Goal: Task Accomplishment & Management: Complete application form

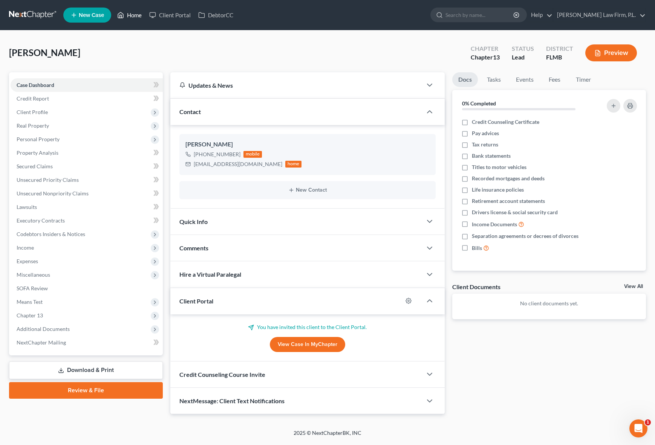
click at [126, 13] on link "Home" at bounding box center [129, 15] width 32 height 14
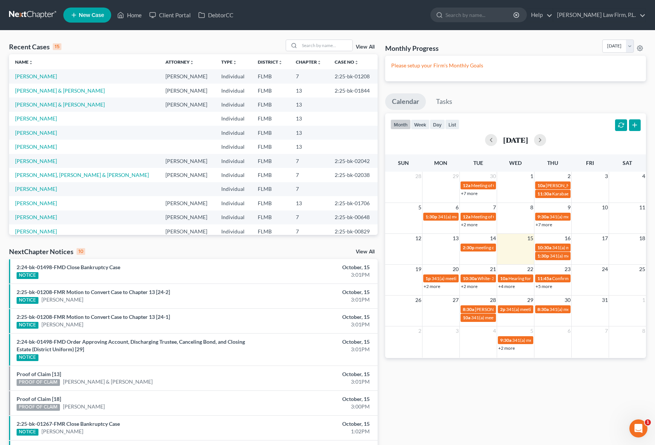
click at [79, 8] on link "New Case" at bounding box center [87, 15] width 48 height 15
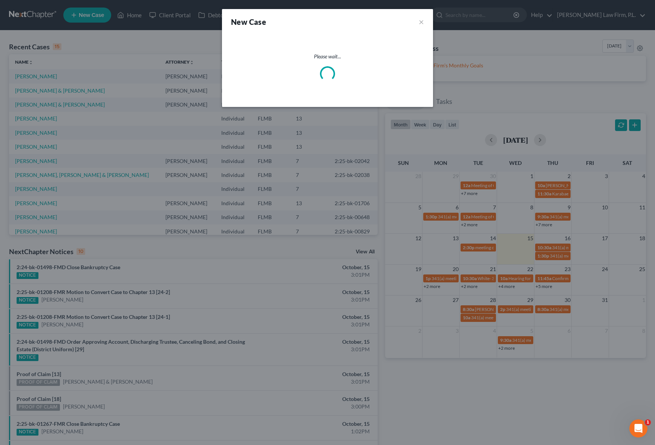
select select "15"
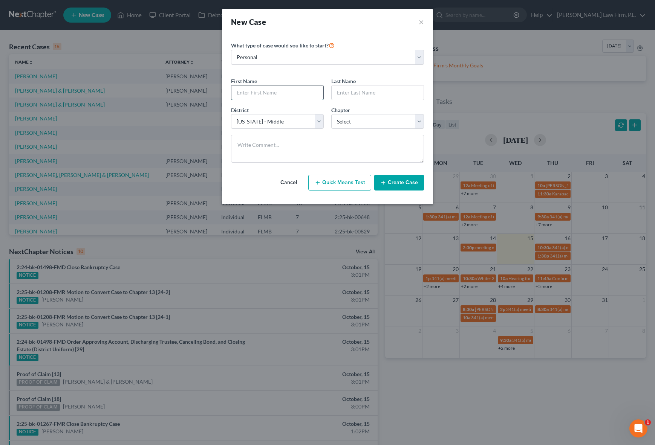
click at [296, 92] on input "text" at bounding box center [277, 93] width 92 height 14
type input "[PERSON_NAME]"
click at [379, 119] on select "Select 7 11 12 13" at bounding box center [377, 121] width 93 height 15
select select "0"
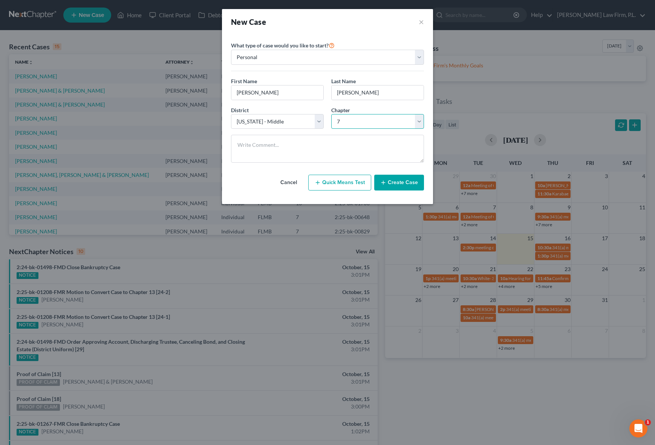
click at [331, 114] on select "Select 7 11 12 13" at bounding box center [377, 121] width 93 height 15
click at [400, 182] on button "Create Case" at bounding box center [399, 183] width 50 height 16
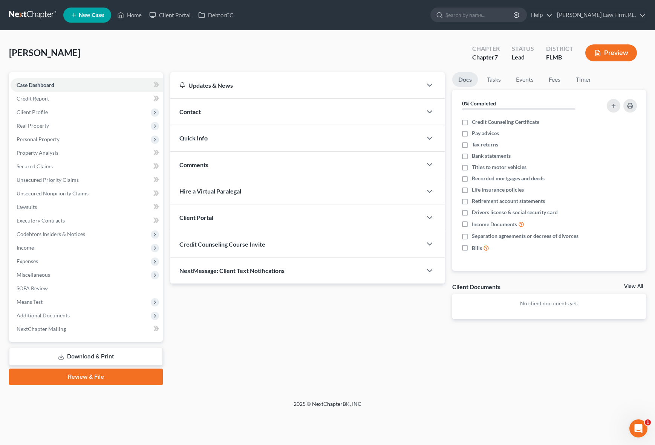
click at [217, 115] on div "Contact" at bounding box center [296, 112] width 252 height 26
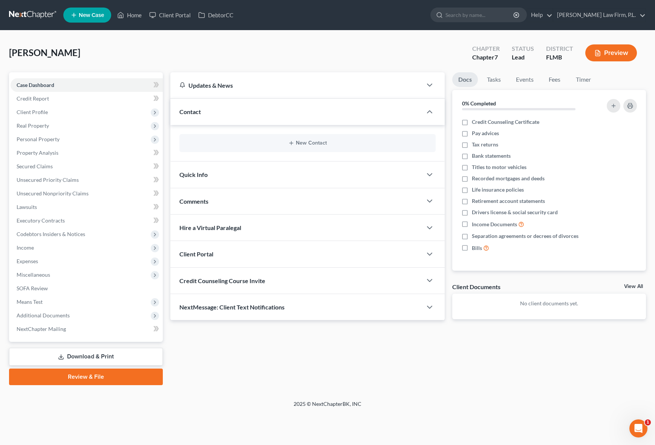
click at [243, 149] on div "New Contact" at bounding box center [307, 143] width 256 height 18
click at [258, 144] on button "New Contact" at bounding box center [307, 143] width 244 height 6
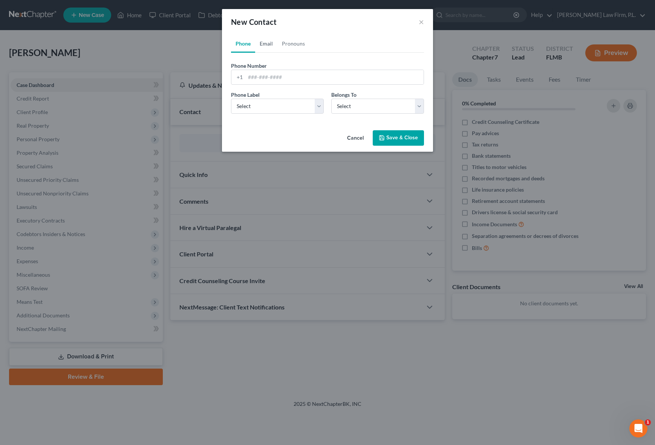
click at [270, 40] on link "Email" at bounding box center [266, 44] width 22 height 18
click at [264, 78] on input "email" at bounding box center [334, 77] width 178 height 14
type input "[EMAIL_ADDRESS][DOMAIN_NAME]"
click at [301, 104] on select "Select Home Work Other" at bounding box center [277, 106] width 93 height 15
select select "0"
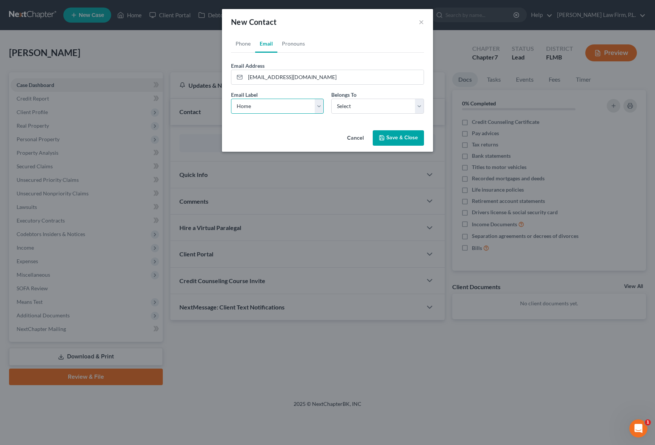
click at [231, 99] on select "Select Home Work Other" at bounding box center [277, 106] width 93 height 15
click at [370, 106] on select "Select Client Other" at bounding box center [377, 106] width 93 height 15
select select "0"
click at [331, 99] on select "Select Client Other" at bounding box center [377, 106] width 93 height 15
click at [281, 130] on div "Cancel Save & Close" at bounding box center [327, 139] width 211 height 25
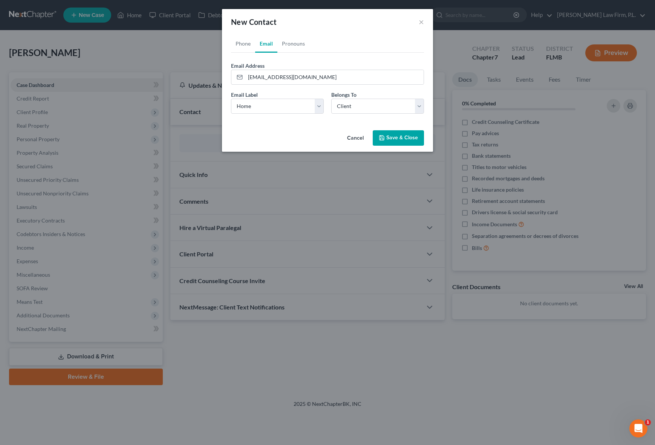
click at [408, 141] on button "Save & Close" at bounding box center [398, 138] width 51 height 16
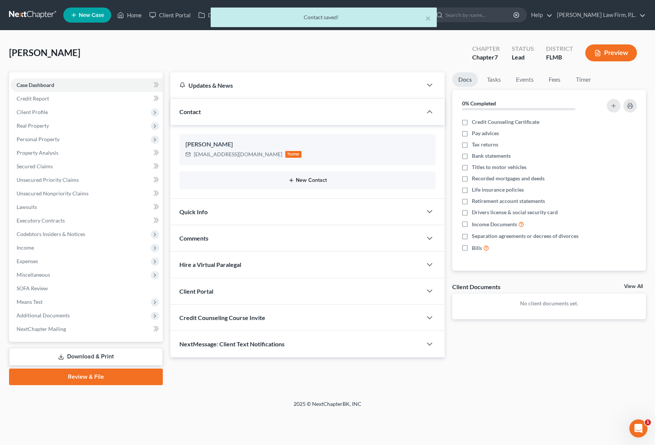
click at [251, 180] on button "New Contact" at bounding box center [307, 180] width 244 height 6
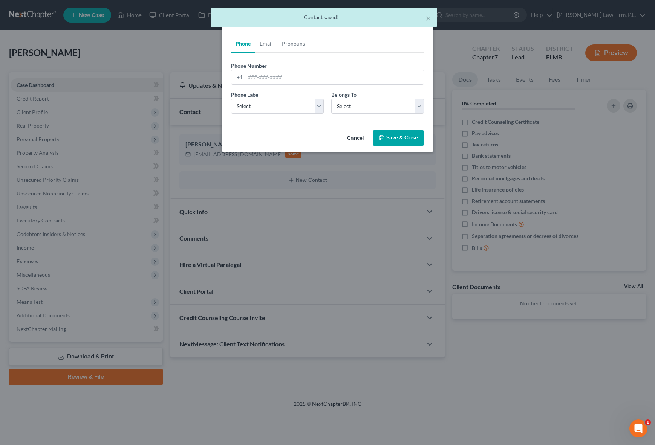
click at [362, 140] on button "Cancel" at bounding box center [355, 138] width 29 height 15
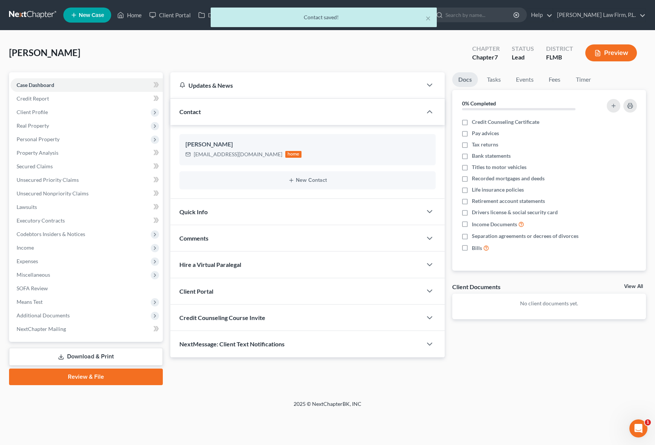
click at [223, 185] on div "New Contact" at bounding box center [307, 180] width 256 height 18
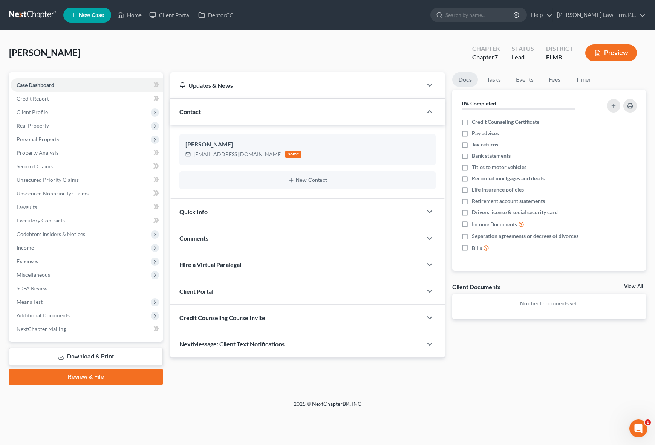
click at [240, 184] on div "New Contact" at bounding box center [307, 180] width 256 height 18
click at [291, 174] on div "New Contact" at bounding box center [307, 180] width 256 height 18
click at [293, 179] on icon "button" at bounding box center [291, 180] width 6 height 6
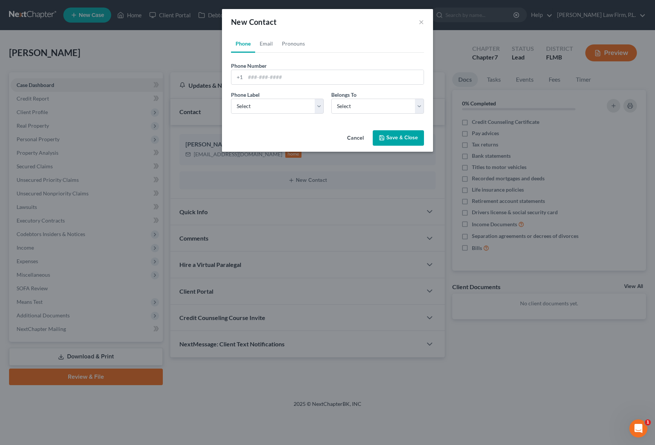
click at [352, 140] on button "Cancel" at bounding box center [355, 138] width 29 height 15
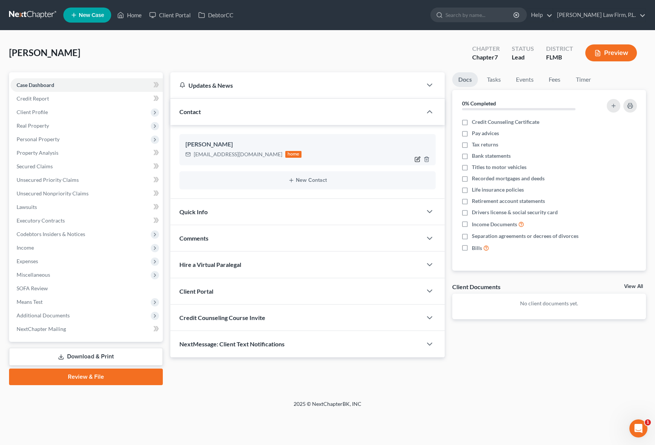
click at [417, 160] on icon "button" at bounding box center [417, 159] width 6 height 6
select select "0"
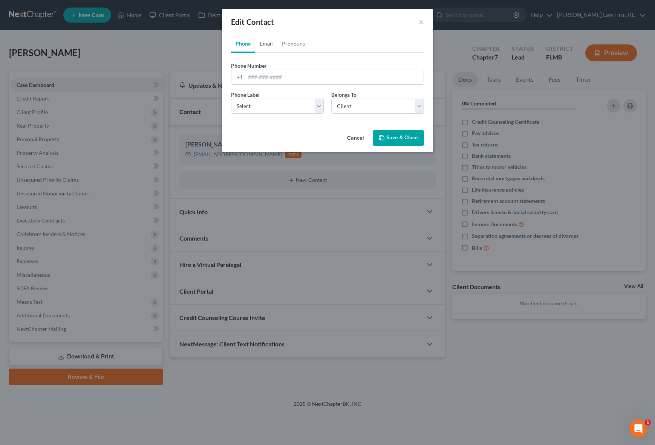
click at [268, 44] on link "Email" at bounding box center [266, 44] width 22 height 18
click at [245, 46] on link "Phone" at bounding box center [243, 44] width 24 height 18
click at [362, 136] on button "Cancel" at bounding box center [355, 138] width 29 height 15
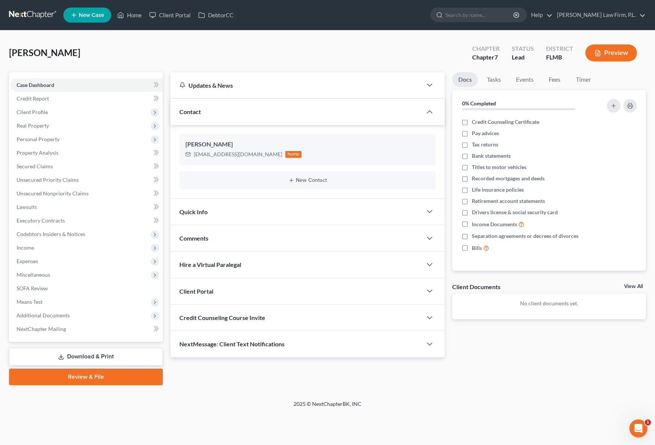
click at [333, 291] on div "Client Portal" at bounding box center [296, 291] width 252 height 26
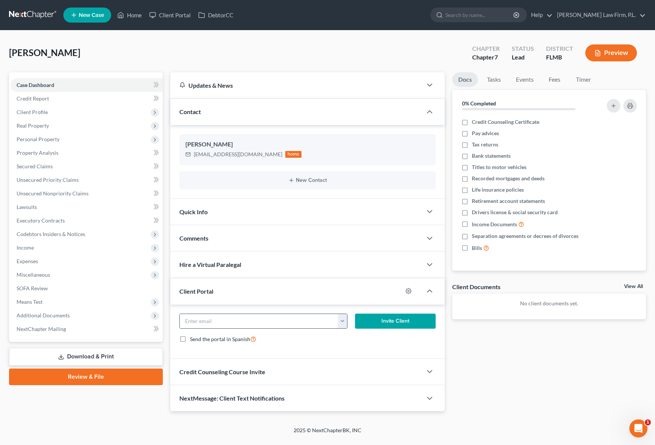
click at [244, 321] on input "email" at bounding box center [259, 321] width 159 height 14
type input "[EMAIL_ADDRESS][DOMAIN_NAME]"
click at [161, 378] on link "Review & File" at bounding box center [86, 377] width 154 height 17
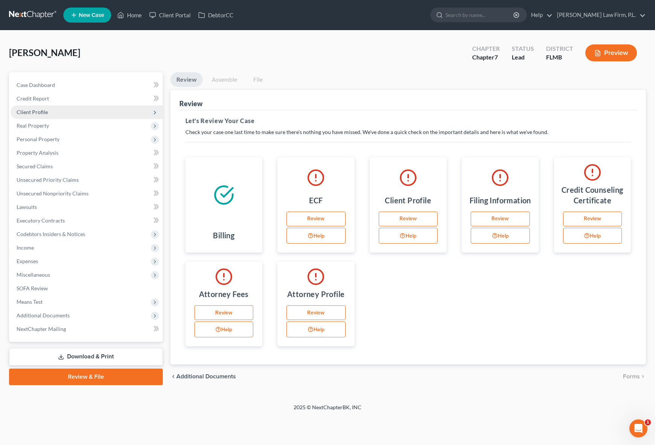
click at [96, 107] on span "Client Profile" at bounding box center [87, 112] width 152 height 14
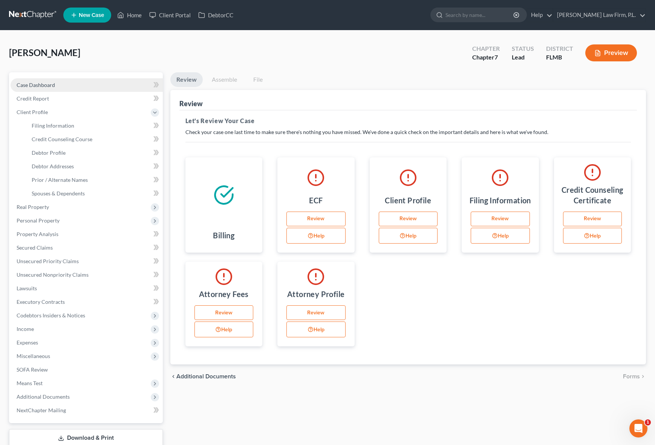
click at [90, 78] on link "Case Dashboard" at bounding box center [87, 85] width 152 height 14
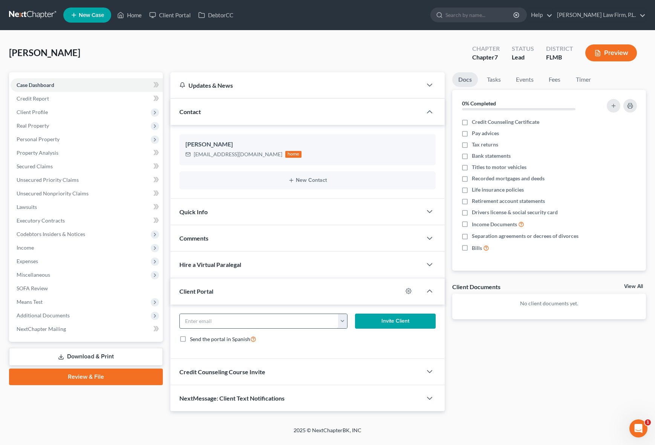
click at [269, 320] on input "email" at bounding box center [259, 321] width 159 height 14
type input "[EMAIL_ADDRESS][DOMAIN_NAME]"
click at [166, 356] on div "Updates & News × District Notes Take a look at NextChapter's District Notes to …" at bounding box center [307, 242] width 282 height 340
click at [393, 324] on button "Invite Client" at bounding box center [395, 321] width 80 height 15
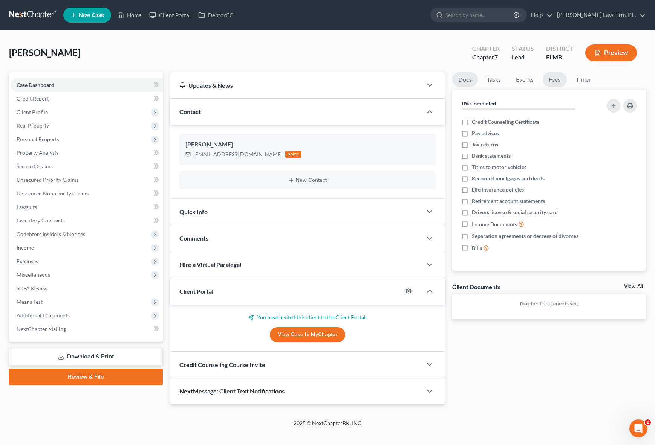
click at [543, 79] on link "Fees" at bounding box center [554, 79] width 24 height 15
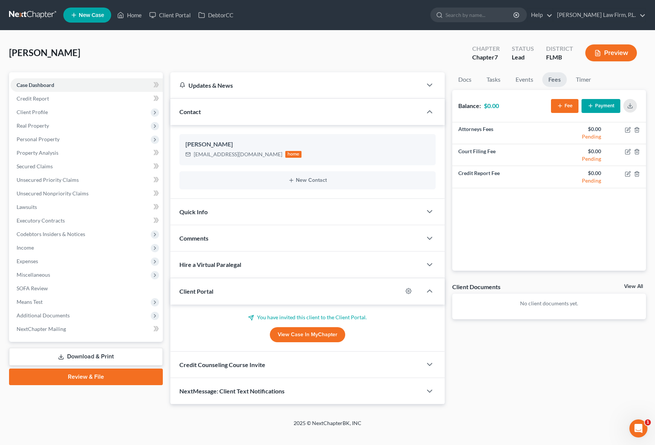
click at [615, 111] on button "Payment" at bounding box center [600, 106] width 39 height 14
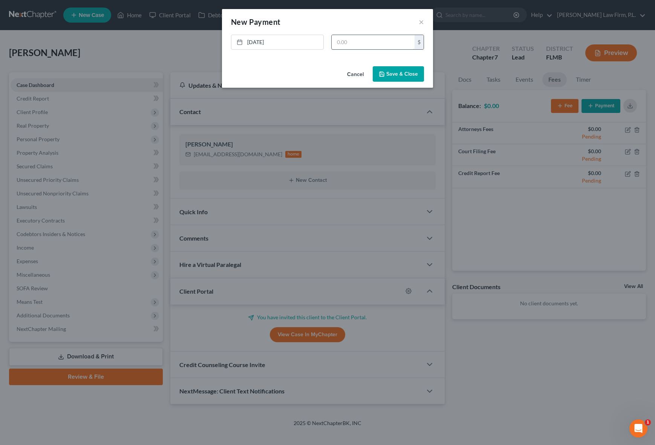
click at [357, 48] on input "text" at bounding box center [372, 42] width 83 height 14
type input "500.00"
click at [398, 74] on button "Save & Close" at bounding box center [398, 74] width 51 height 16
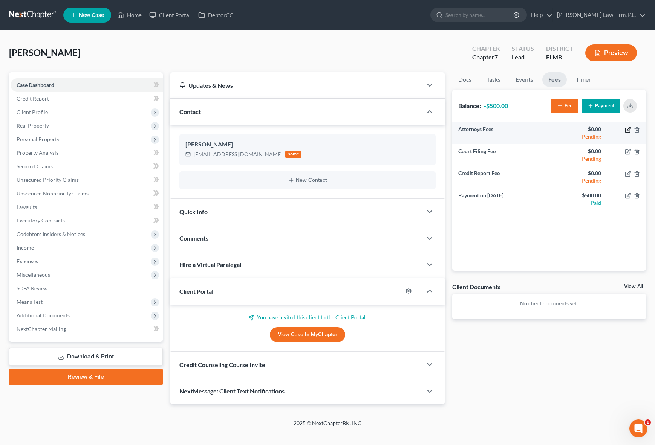
click at [629, 131] on icon "button" at bounding box center [627, 130] width 5 height 5
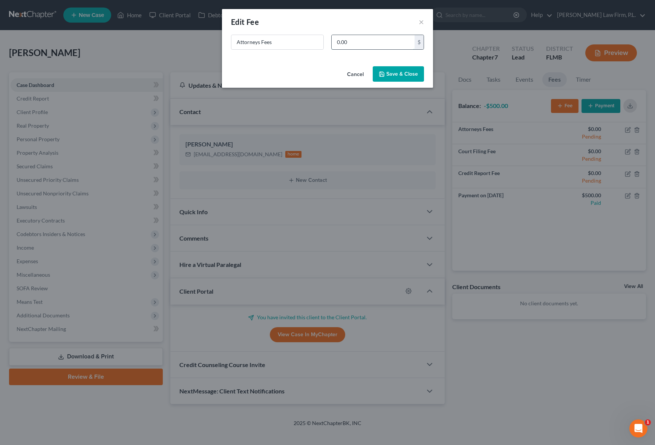
click at [362, 42] on input "0.00" at bounding box center [372, 42] width 83 height 14
click at [359, 74] on button "Cancel" at bounding box center [355, 74] width 29 height 15
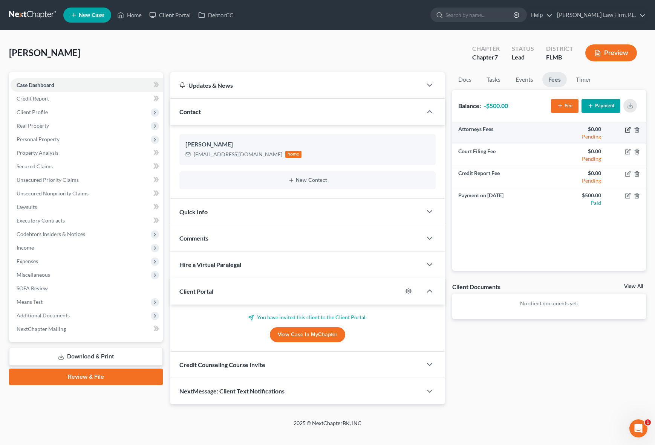
click at [628, 133] on icon "button" at bounding box center [628, 130] width 6 height 6
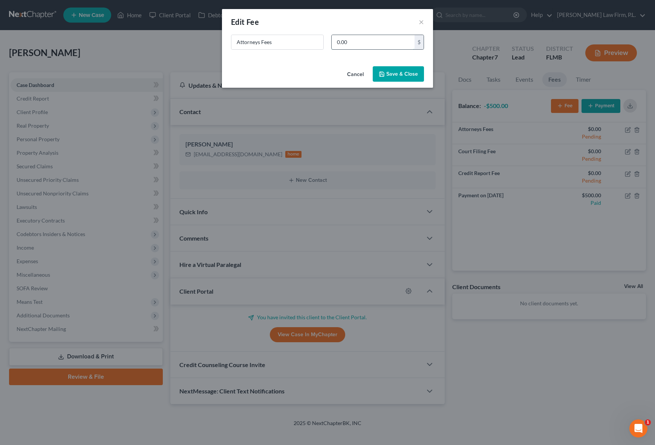
click at [340, 45] on input "0.00" at bounding box center [372, 42] width 83 height 14
type input "2"
type input "2,000"
click at [409, 74] on button "Save & Close" at bounding box center [398, 74] width 51 height 16
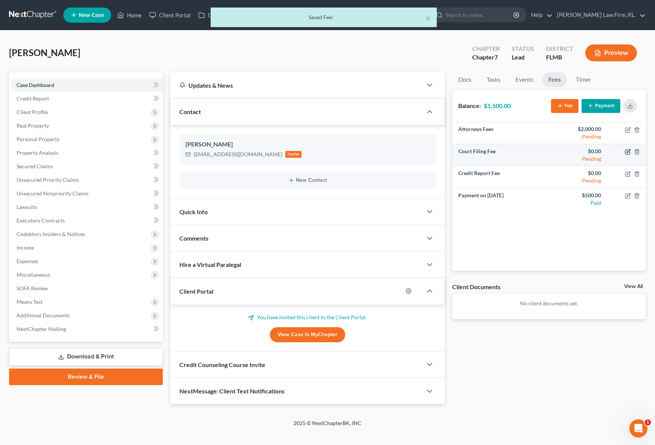
click at [628, 153] on icon "button" at bounding box center [627, 150] width 3 height 3
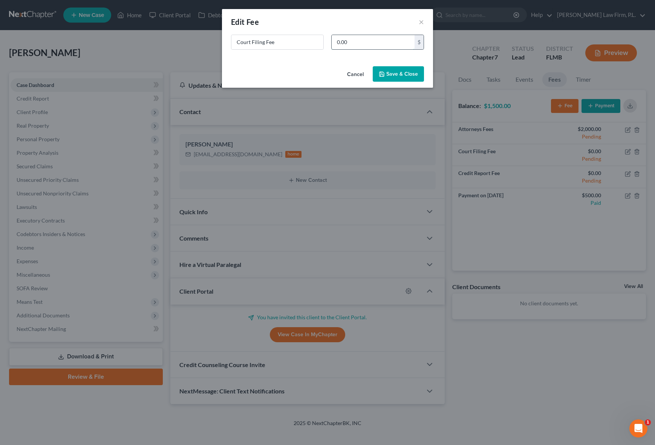
click at [359, 48] on input "0.00" at bounding box center [372, 42] width 83 height 14
type input "338"
click at [398, 76] on button "Save & Close" at bounding box center [398, 74] width 51 height 16
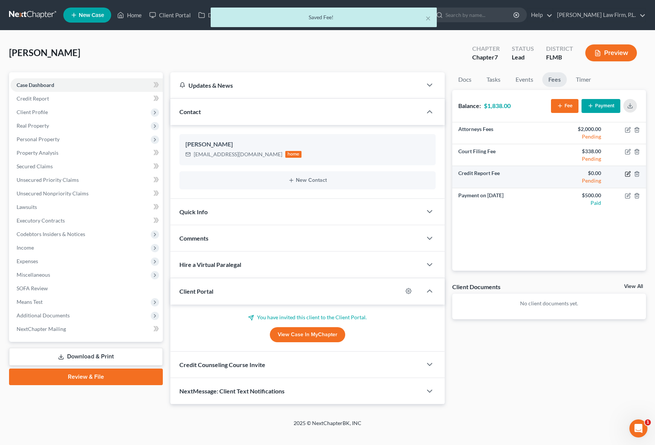
click at [630, 174] on icon "button" at bounding box center [628, 174] width 6 height 6
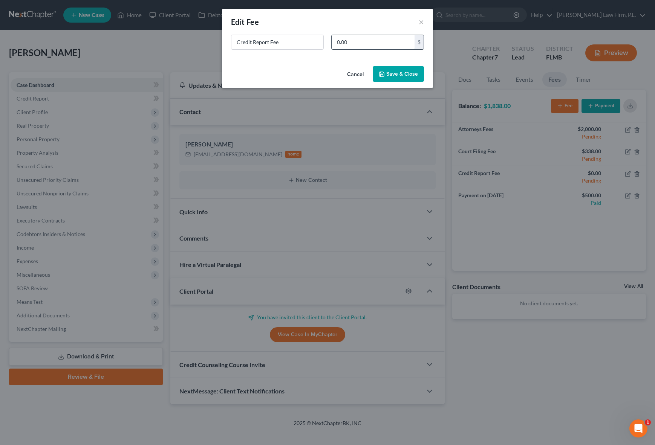
click at [351, 37] on input "0.00" at bounding box center [372, 42] width 83 height 14
type input "450.00"
click at [394, 70] on button "Save & Close" at bounding box center [398, 74] width 51 height 16
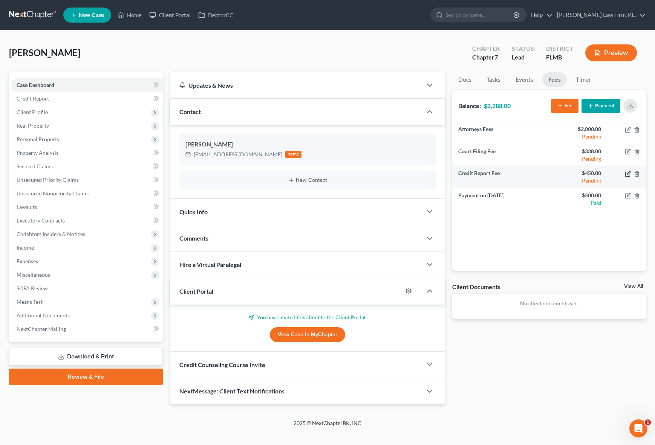
click at [630, 174] on icon "button" at bounding box center [628, 174] width 6 height 6
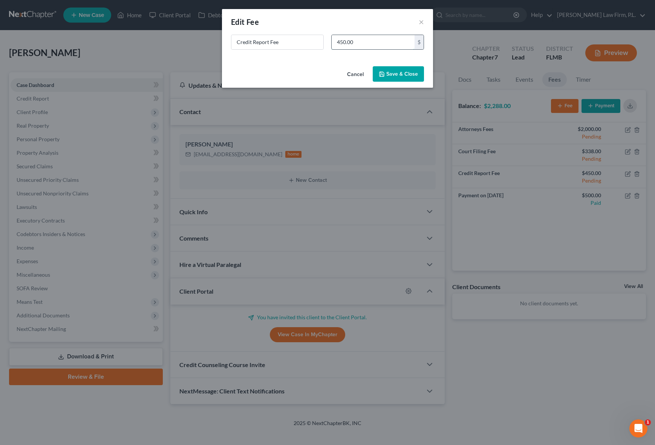
click at [345, 42] on input "450.00" at bounding box center [372, 42] width 83 height 14
type input "45"
click at [403, 74] on button "Save & Close" at bounding box center [398, 74] width 51 height 16
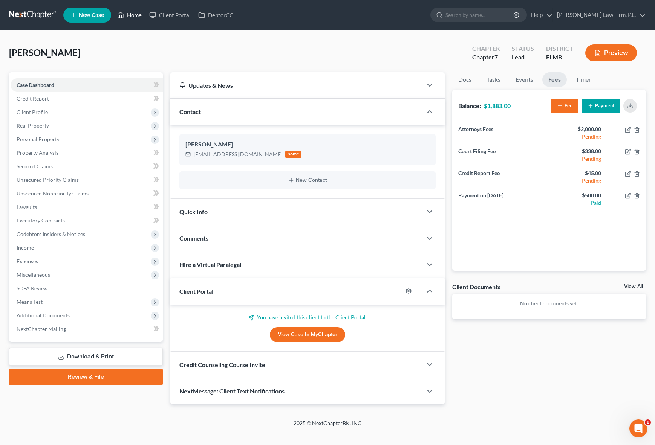
click at [132, 15] on link "Home" at bounding box center [129, 15] width 32 height 14
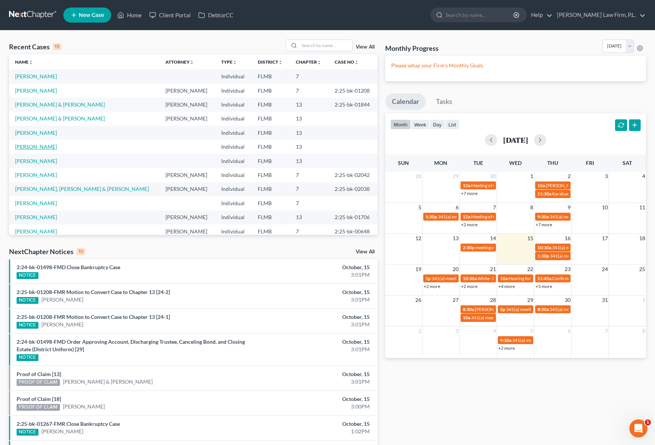
click at [47, 146] on link "[PERSON_NAME]" at bounding box center [36, 147] width 42 height 6
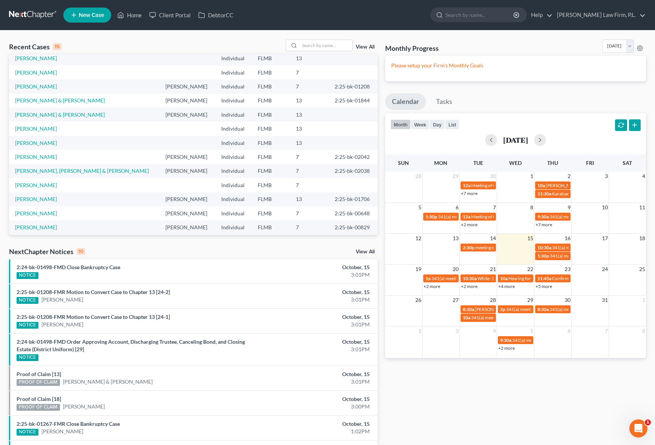
scroll to position [22, 0]
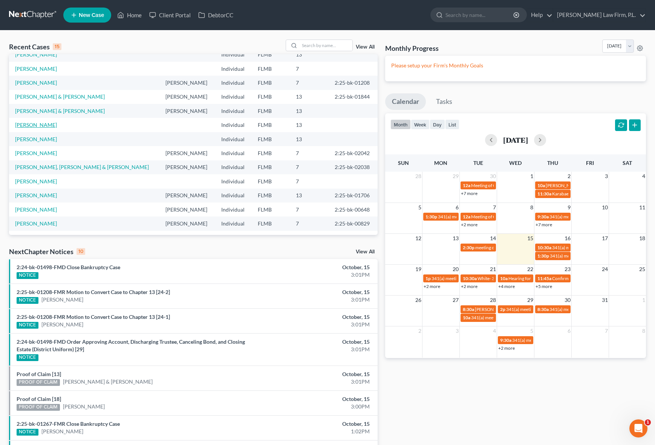
click at [42, 127] on link "[PERSON_NAME]" at bounding box center [36, 125] width 42 height 6
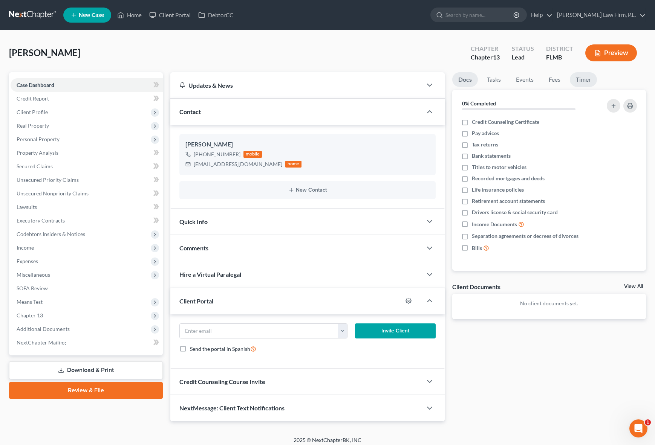
click at [593, 81] on link "Timer" at bounding box center [583, 79] width 27 height 15
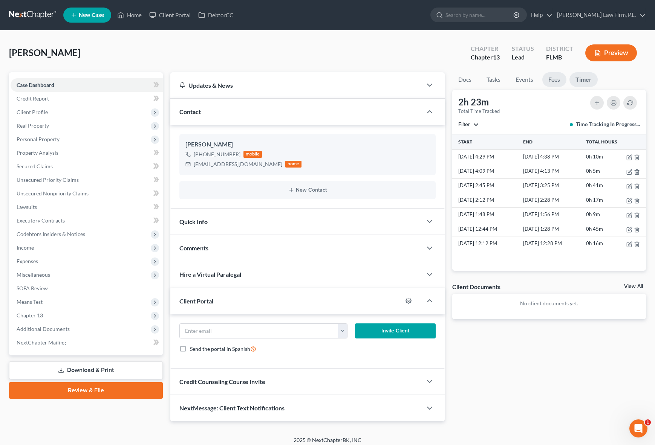
click at [557, 81] on link "Fees" at bounding box center [554, 79] width 24 height 15
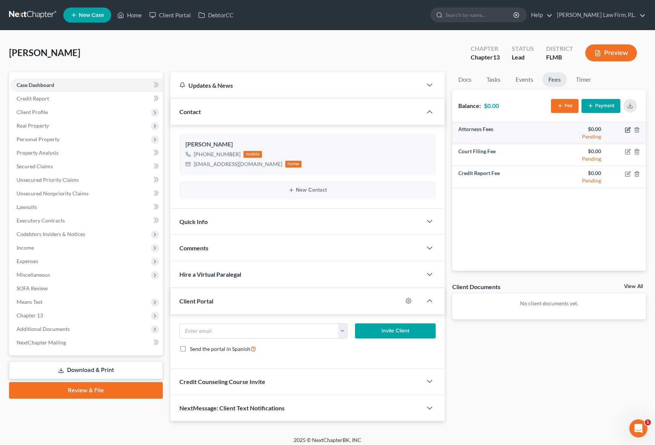
click at [627, 131] on icon "button" at bounding box center [628, 130] width 6 height 6
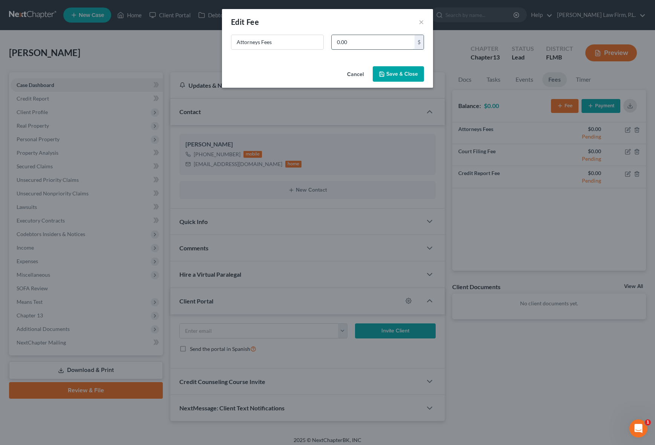
click at [369, 47] on input "0.00" at bounding box center [372, 42] width 83 height 14
type input "2,500"
click at [396, 75] on button "Save & Close" at bounding box center [398, 74] width 51 height 16
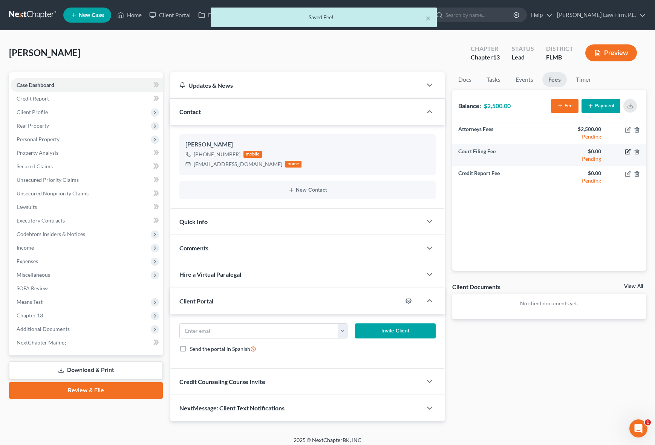
click at [626, 153] on icon "button" at bounding box center [628, 152] width 6 height 6
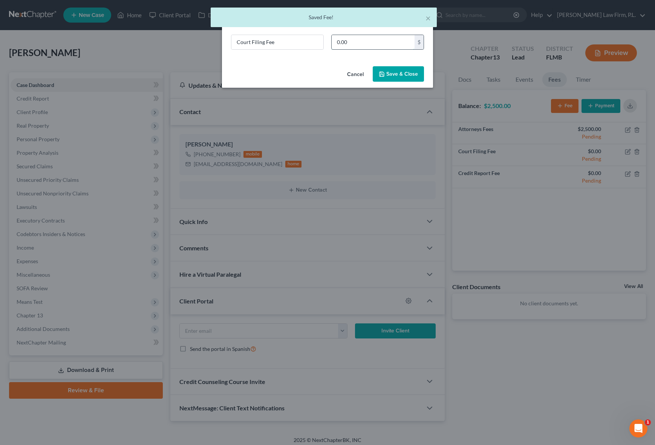
click at [358, 44] on input "0.00" at bounding box center [372, 42] width 83 height 14
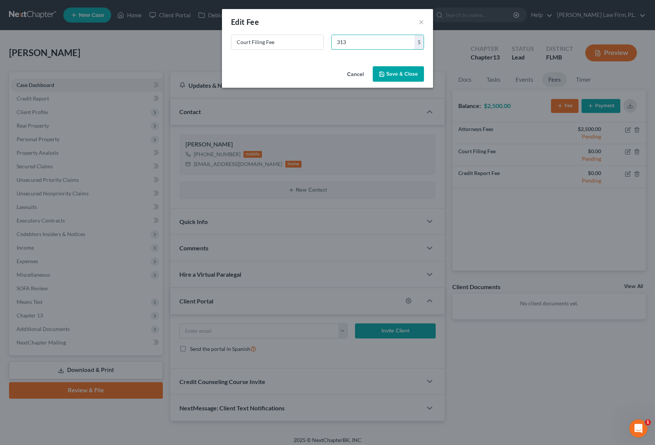
type input "313"
click at [391, 74] on button "Save & Close" at bounding box center [398, 74] width 51 height 16
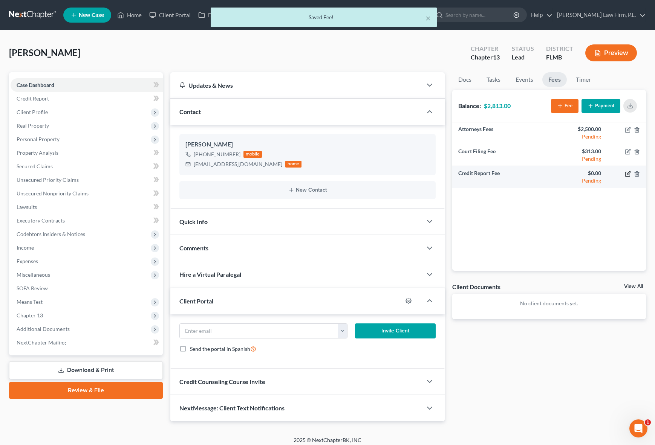
click at [629, 173] on icon "button" at bounding box center [628, 174] width 6 height 6
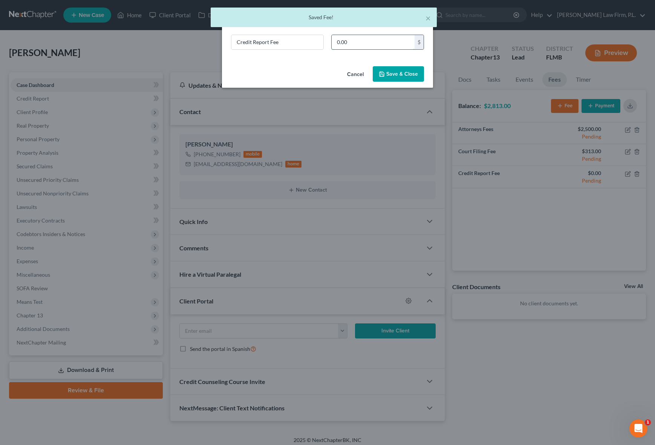
click at [362, 46] on input "0.00" at bounding box center [372, 42] width 83 height 14
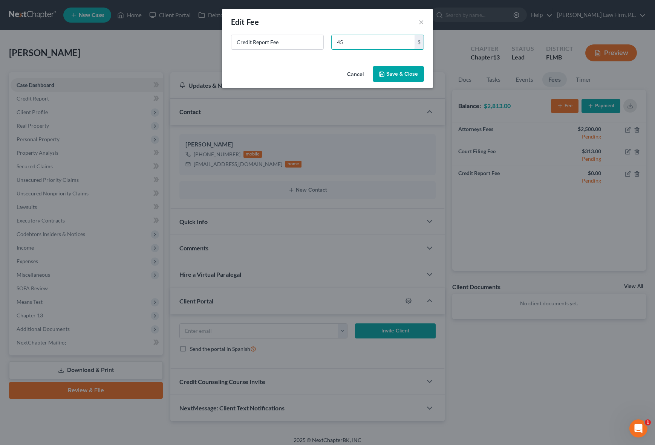
type input "45"
click at [403, 69] on button "Save & Close" at bounding box center [398, 74] width 51 height 16
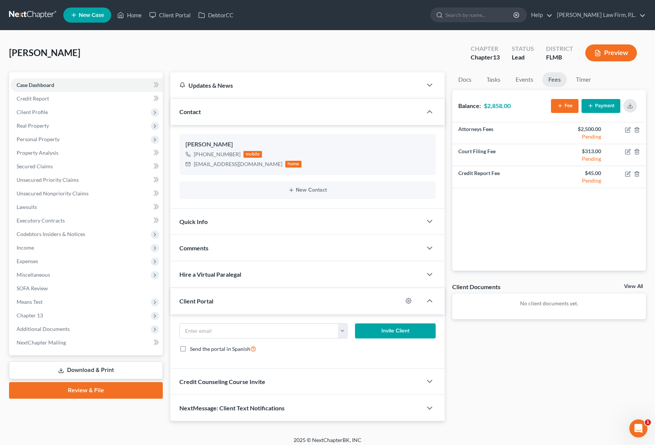
click at [602, 107] on button "Payment" at bounding box center [600, 106] width 39 height 14
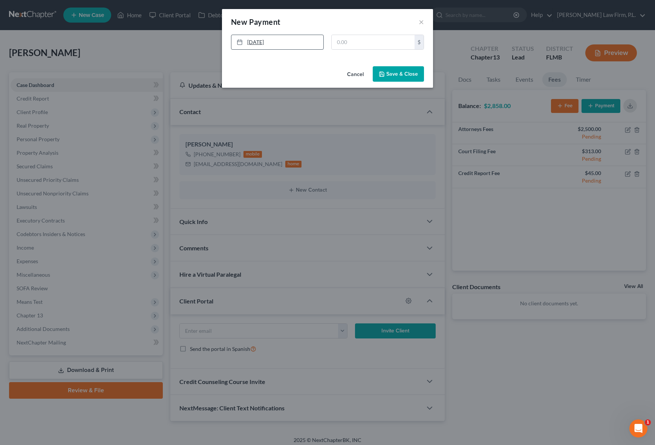
click at [259, 46] on link "[DATE]" at bounding box center [277, 42] width 92 height 14
click at [366, 41] on input "text" at bounding box center [372, 42] width 83 height 14
type input "500"
click at [393, 75] on button "Save & Close" at bounding box center [398, 74] width 51 height 16
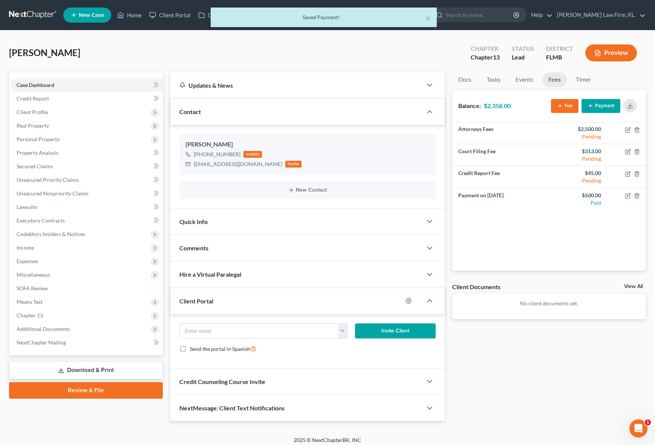
click at [454, 286] on div "Client Documents" at bounding box center [476, 287] width 48 height 8
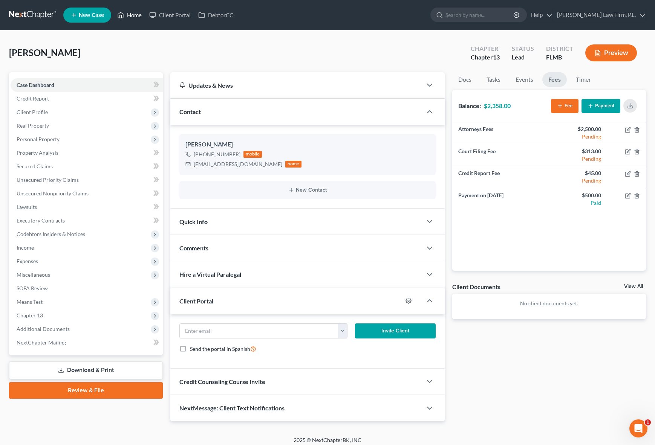
click at [124, 16] on link "Home" at bounding box center [129, 15] width 32 height 14
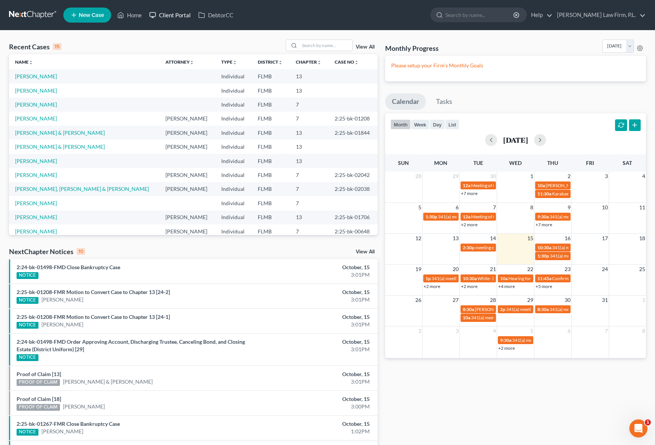
click at [171, 15] on link "Client Portal" at bounding box center [169, 15] width 49 height 14
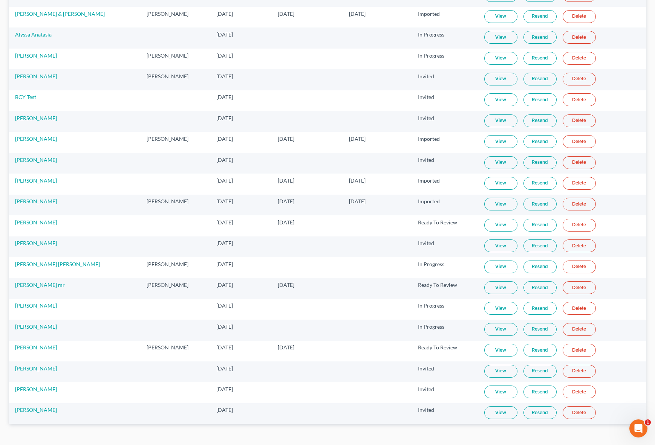
scroll to position [186, 0]
